Goal: Task Accomplishment & Management: Complete application form

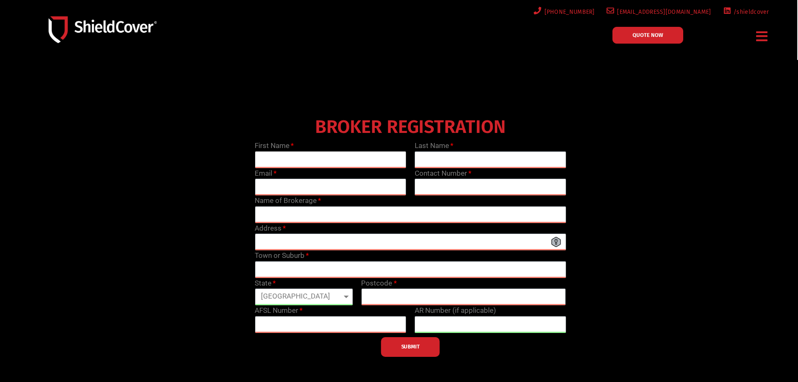
click at [295, 159] on input "text" at bounding box center [331, 159] width 152 height 17
type input "[PERSON_NAME]"
type input "Kayanan"
type input "[EMAIL_ADDRESS][DOMAIN_NAME]"
click at [435, 180] on input "text" at bounding box center [491, 186] width 152 height 17
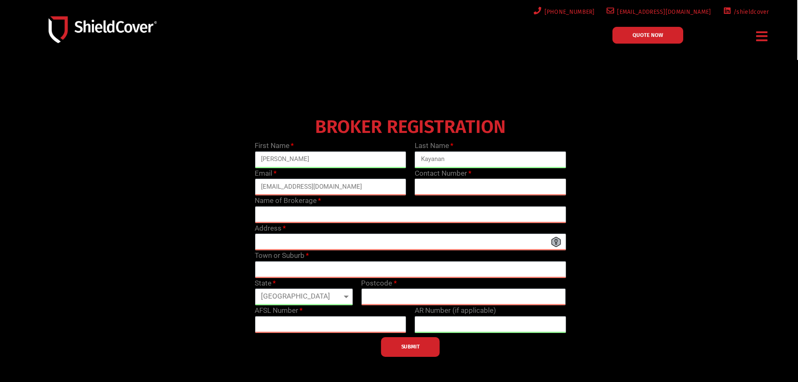
paste input "1300 47 7662"
type input "1300 47 7662"
click at [286, 217] on input "text" at bounding box center [410, 214] width 311 height 17
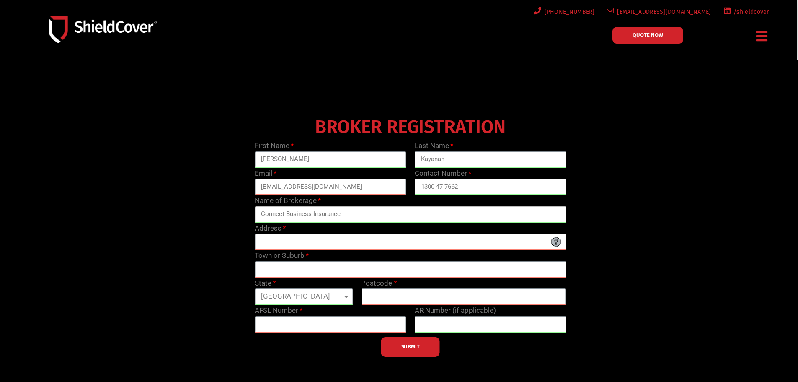
type input "Connect Business Insurance"
click at [276, 238] on input "text" at bounding box center [410, 241] width 311 height 17
paste input "[STREET_ADDRESS]"
type input "[STREET_ADDRESS]"
click at [306, 268] on input "text" at bounding box center [410, 269] width 311 height 17
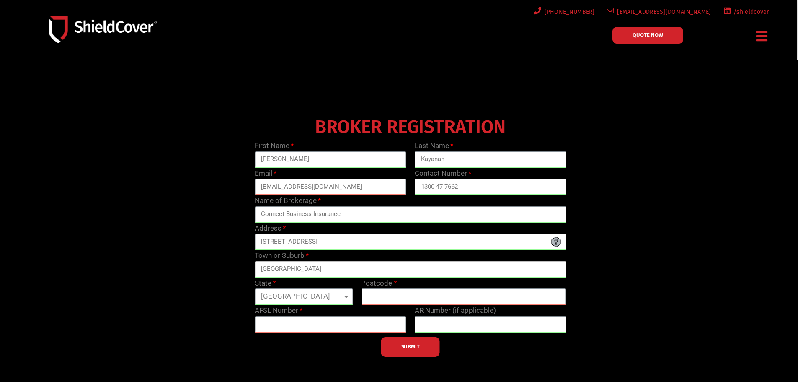
type input "[GEOGRAPHIC_DATA]"
click at [332, 297] on select "[GEOGRAPHIC_DATA] [GEOGRAPHIC_DATA] [GEOGRAPHIC_DATA] [GEOGRAPHIC_DATA] [GEOGRA…" at bounding box center [304, 296] width 98 height 17
select select "WA"
click at [255, 288] on select "[GEOGRAPHIC_DATA] [GEOGRAPHIC_DATA] [GEOGRAPHIC_DATA] [GEOGRAPHIC_DATA] [GEOGRA…" at bounding box center [304, 296] width 98 height 17
click at [393, 295] on input "text" at bounding box center [463, 296] width 205 height 17
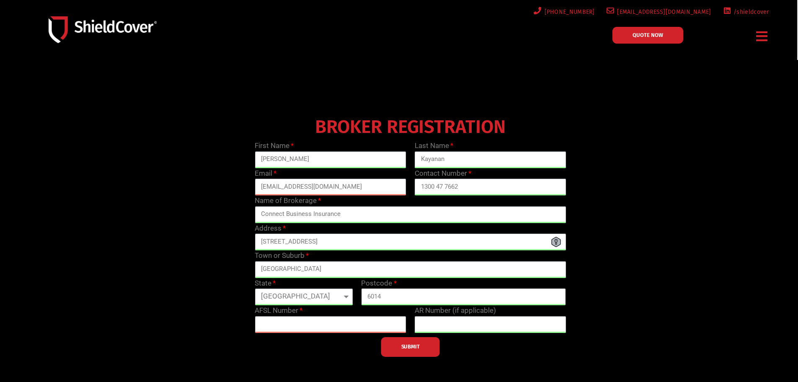
type input "6014"
drag, startPoint x: 337, startPoint y: 242, endPoint x: 475, endPoint y: 236, distance: 138.0
click at [475, 236] on input "[STREET_ADDRESS]" at bounding box center [410, 241] width 311 height 17
type input "[STREET_ADDRESS]"
